Goal: Information Seeking & Learning: Learn about a topic

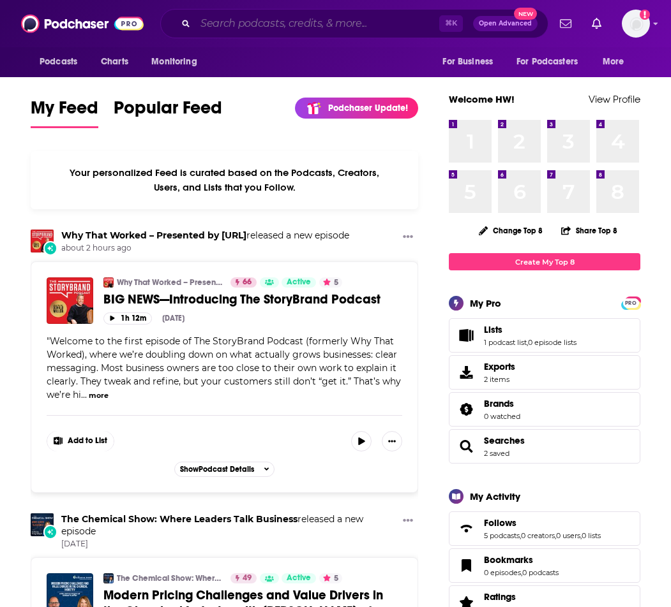
click at [238, 25] on input "Search podcasts, credits, & more..." at bounding box center [317, 23] width 244 height 20
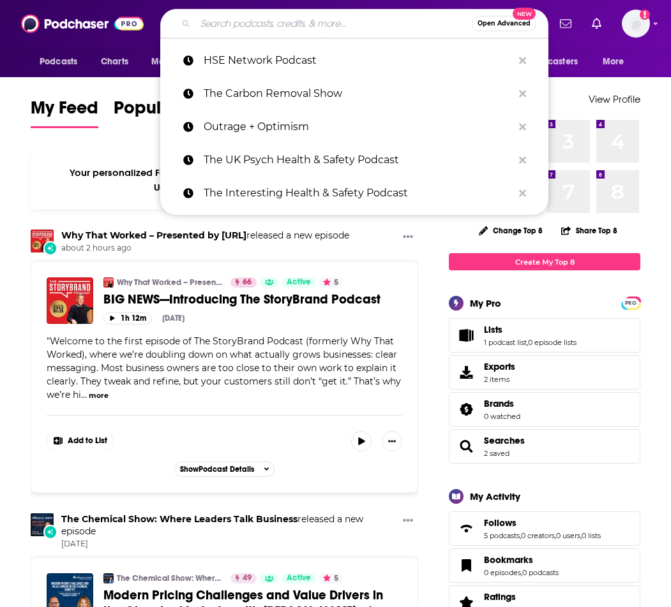
paste input "Security Insights Podcast"
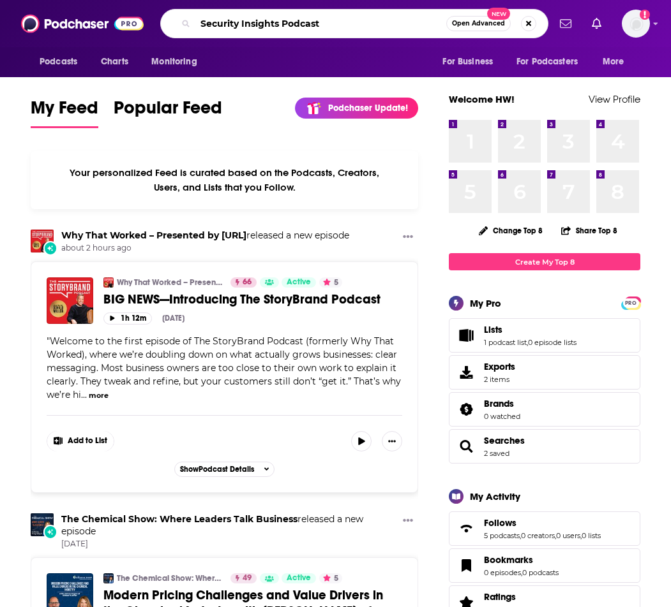
type input "Security Insights Podcast"
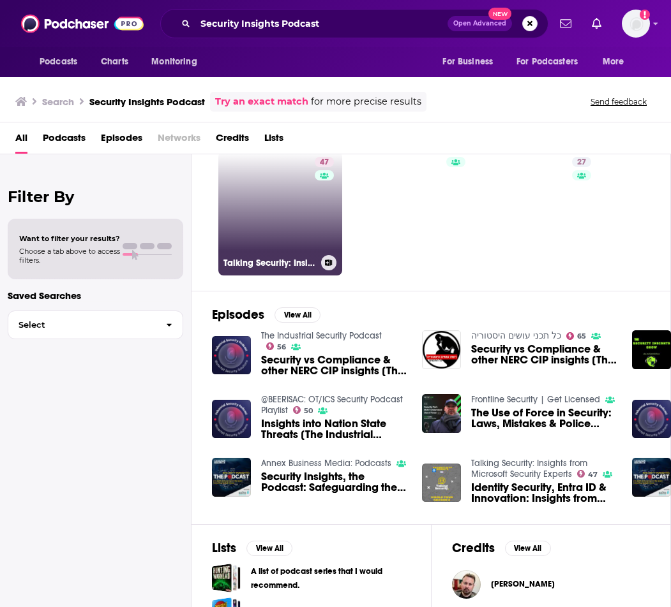
scroll to position [43, 0]
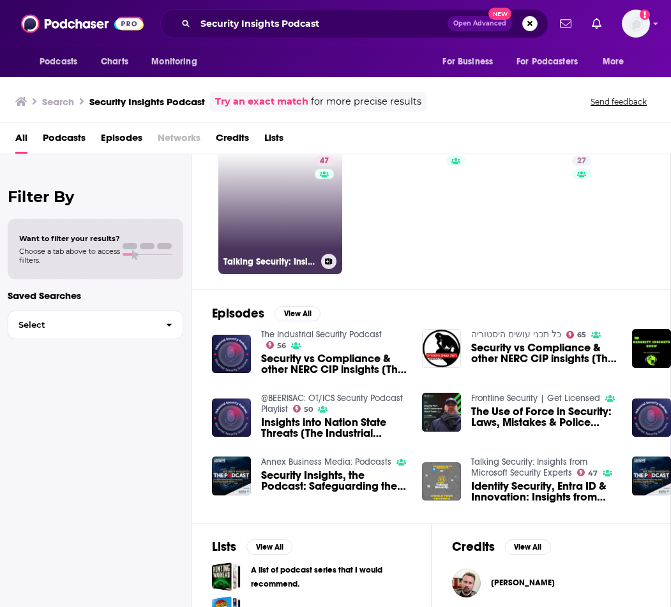
click at [286, 221] on link "47 Talking Security: Insights from Microsoft Security Experts" at bounding box center [280, 213] width 124 height 124
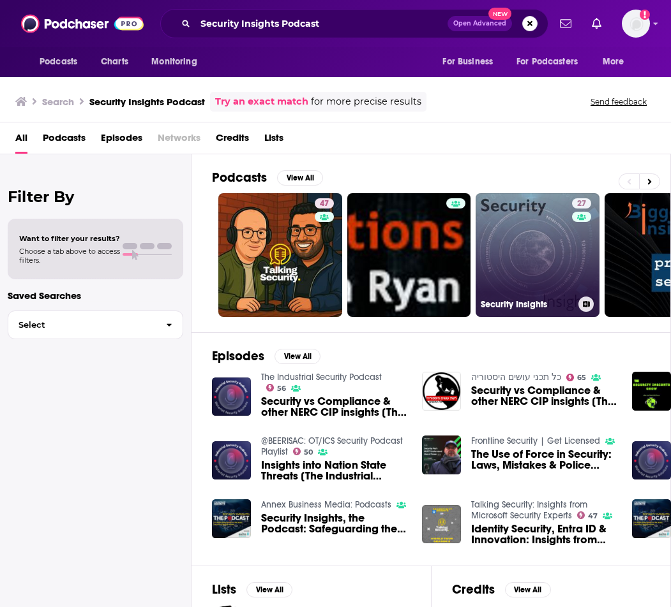
click at [491, 258] on link "27 Security Insights" at bounding box center [537, 255] width 124 height 124
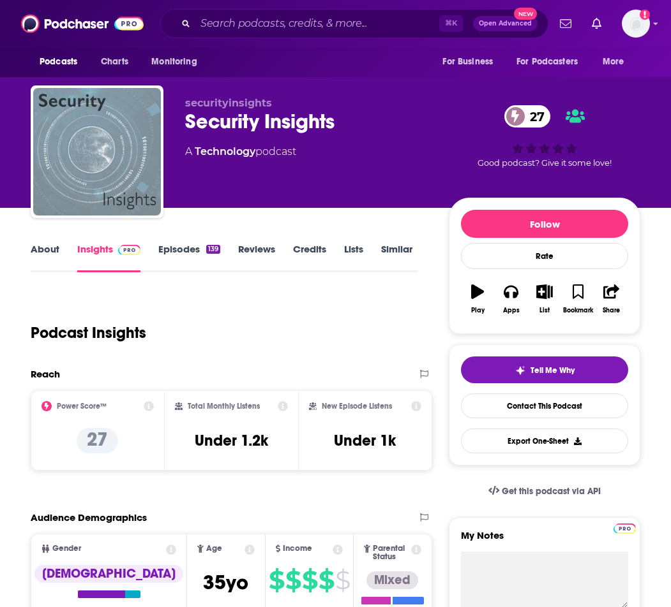
click at [50, 255] on link "About" at bounding box center [45, 257] width 29 height 29
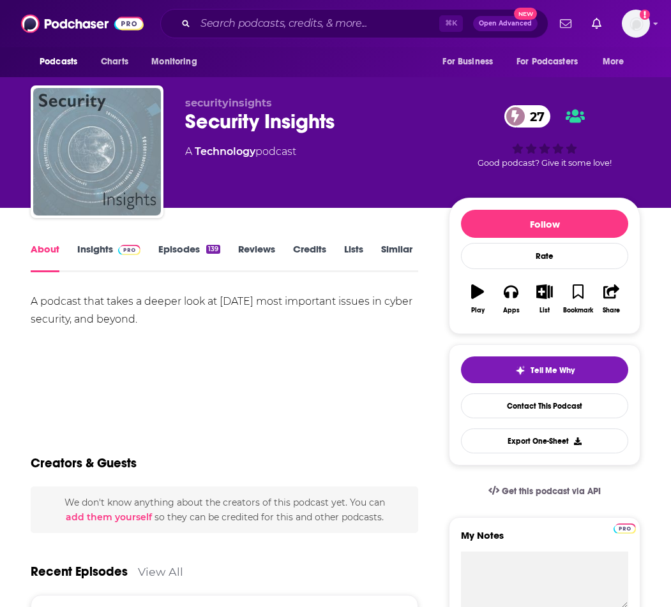
click at [94, 250] on link "Insights" at bounding box center [108, 257] width 63 height 29
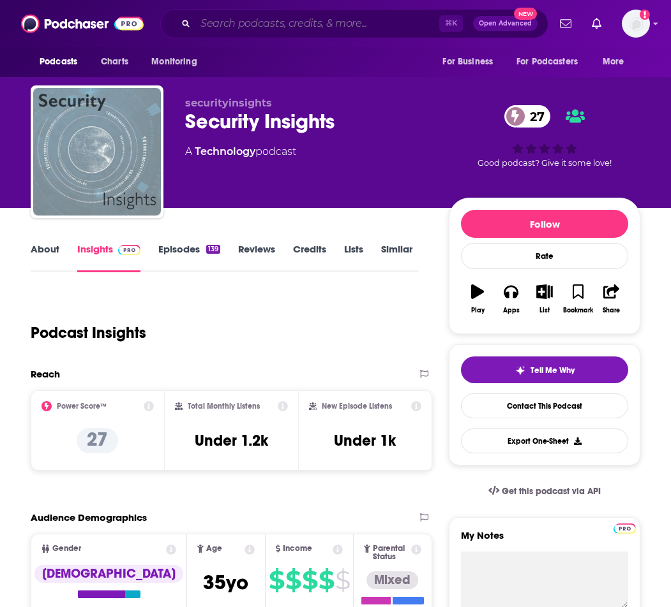
click at [389, 26] on input "Search podcasts, credits, & more..." at bounding box center [317, 23] width 244 height 20
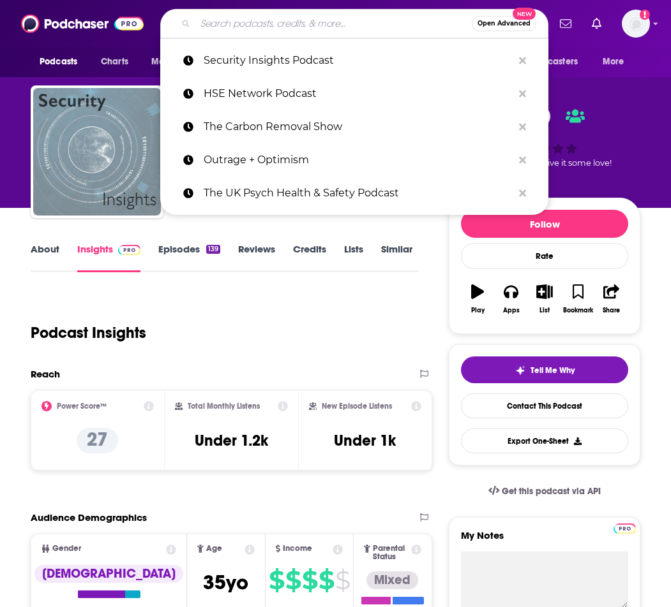
paste input "Cloud Security Podcast"
type input "Cloud Security Podcast"
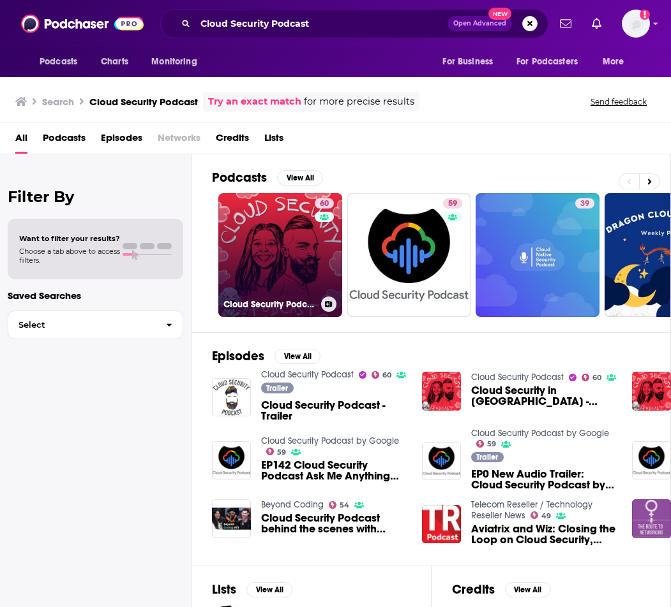
click at [256, 243] on link "60 Cloud Security Podcast" at bounding box center [280, 255] width 124 height 124
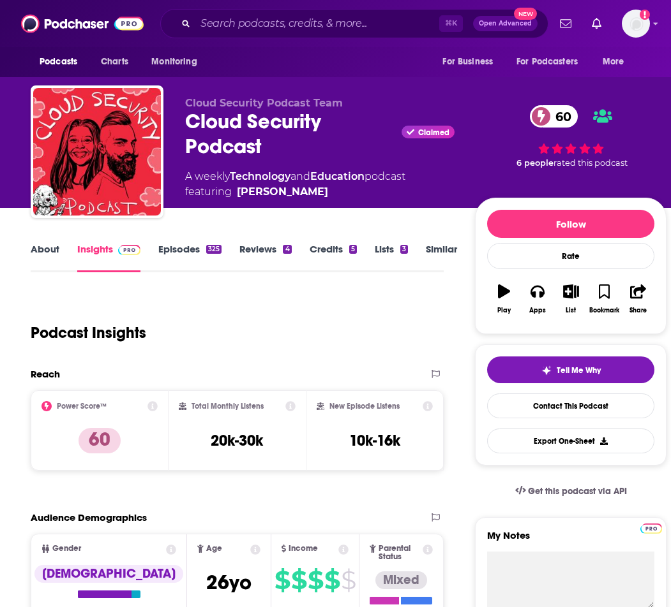
click at [53, 252] on link "About" at bounding box center [45, 257] width 29 height 29
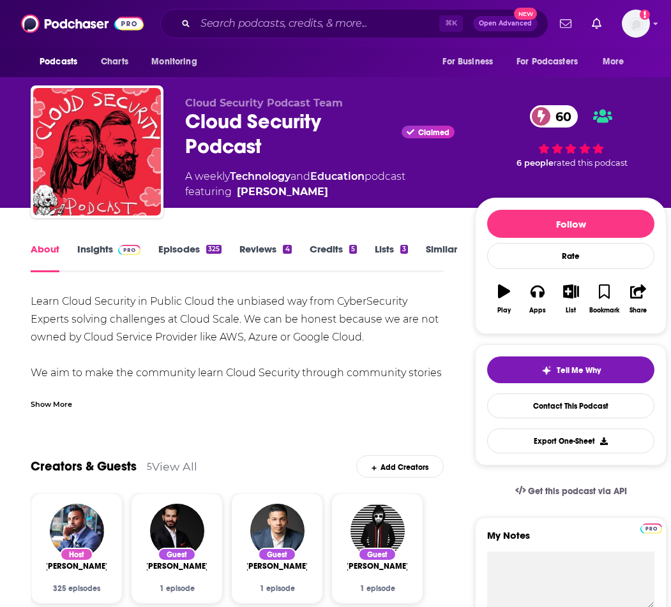
click at [57, 406] on div "Show More" at bounding box center [51, 403] width 41 height 12
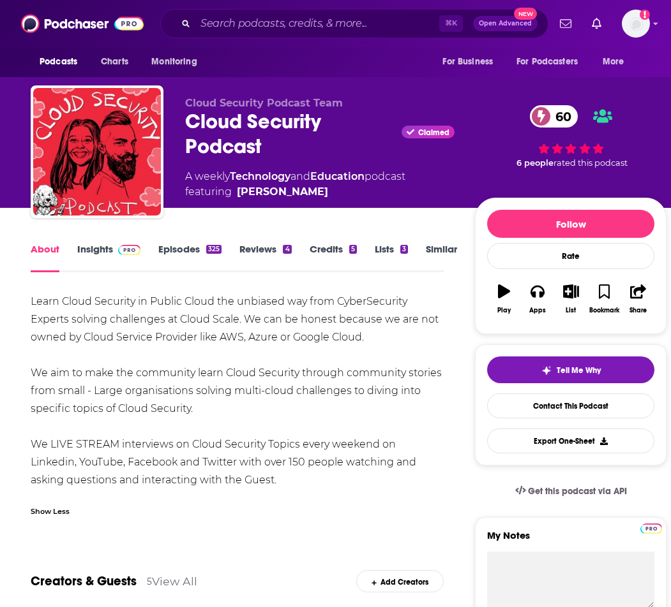
click at [207, 255] on link "Episodes 325" at bounding box center [189, 257] width 63 height 29
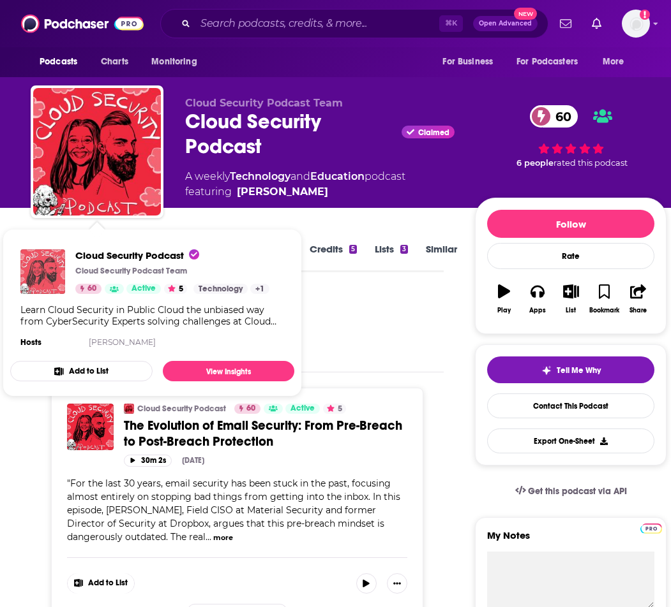
click at [52, 254] on img "Cloud Security Podcast" at bounding box center [42, 271] width 45 height 45
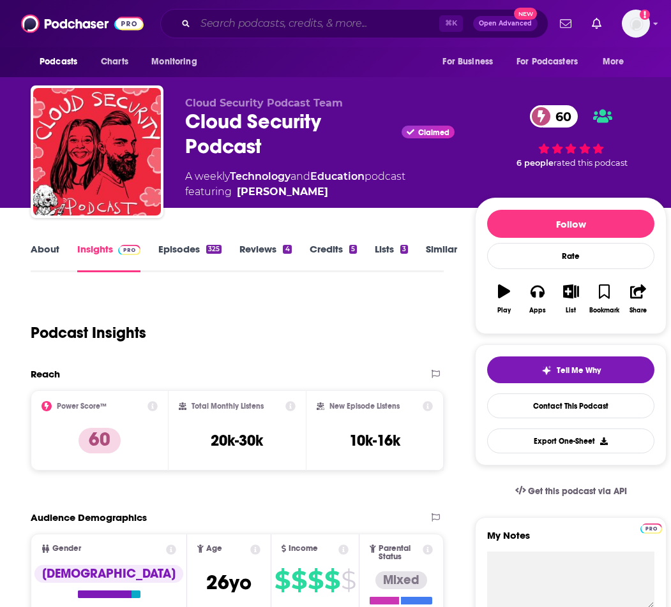
click at [353, 25] on input "Search podcasts, credits, & more..." at bounding box center [317, 23] width 244 height 20
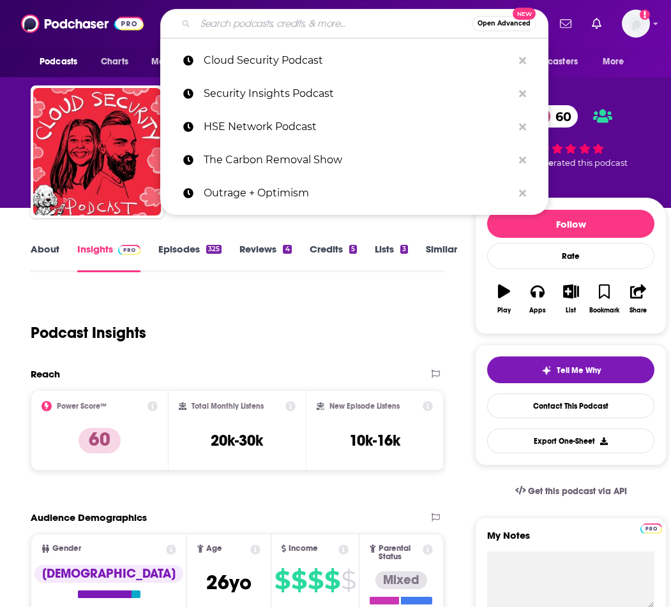
paste input "[PERSON_NAME] [PERSON_NAME] Creative – Cyber Made Human Podcast"
type input "[PERSON_NAME] [PERSON_NAME] Creative – Cyber Made Human Podcast"
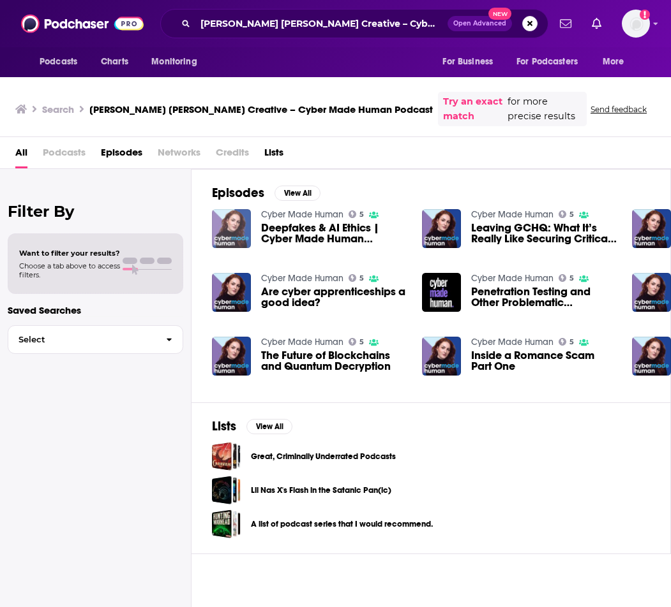
click at [232, 214] on img "Deepfakes & AI Ethics | Cyber Made Human Podcast" at bounding box center [231, 228] width 39 height 39
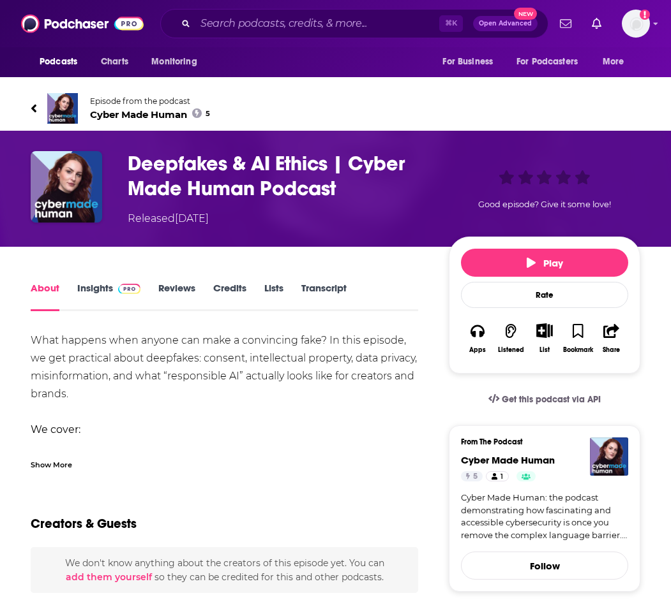
click at [117, 116] on span "Cyber Made Human 5" at bounding box center [150, 114] width 120 height 12
